Goal: Find contact information: Find contact information

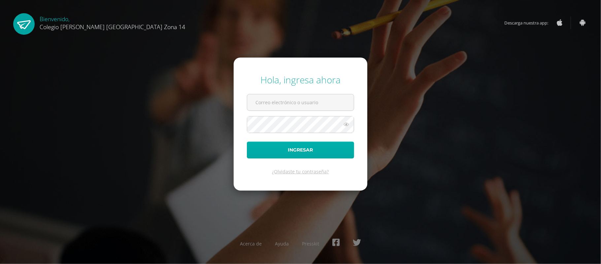
type input "[EMAIL_ADDRESS][DOMAIN_NAME]"
click at [334, 147] on button "Ingresar" at bounding box center [300, 149] width 107 height 17
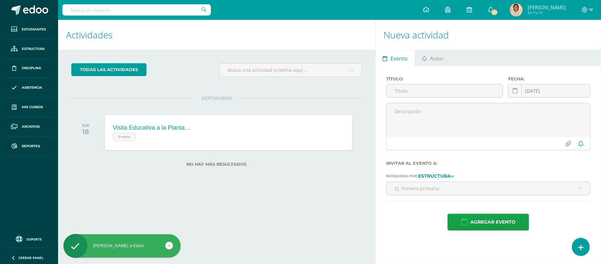
click at [176, 12] on input "text" at bounding box center [136, 9] width 149 height 11
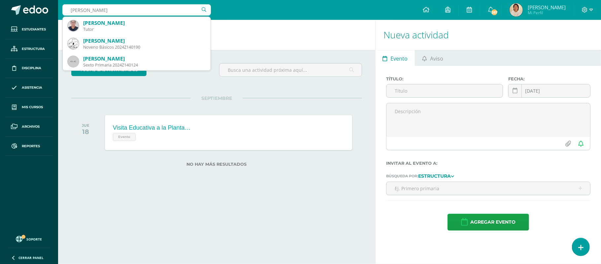
type input "Coy Bautista"
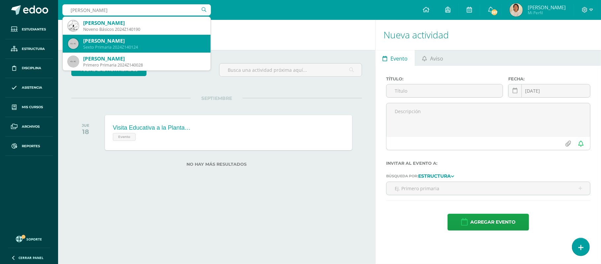
click at [139, 43] on div "Jose Daniel Coy Bautista" at bounding box center [144, 40] width 122 height 7
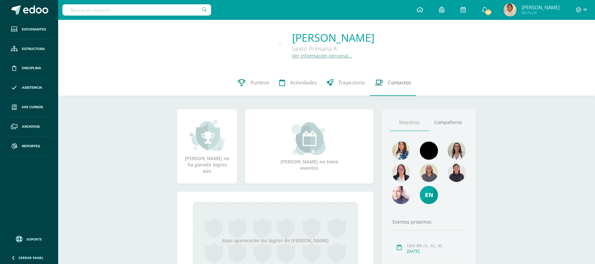
click at [398, 85] on span "Contactos" at bounding box center [399, 82] width 23 height 7
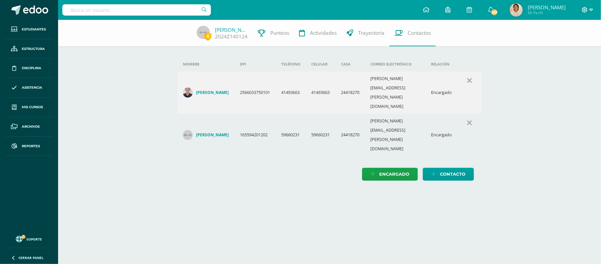
click at [592, 10] on icon at bounding box center [592, 10] width 4 height 6
click at [572, 46] on span "Cerrar sesión" at bounding box center [571, 45] width 30 height 6
